Goal: Navigation & Orientation: Go to known website

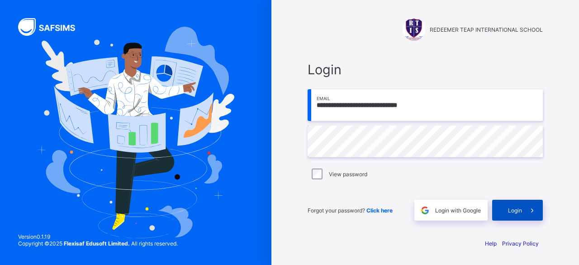
click at [509, 210] on span "Login" at bounding box center [515, 210] width 14 height 7
